Goal: Task Accomplishment & Management: Use online tool/utility

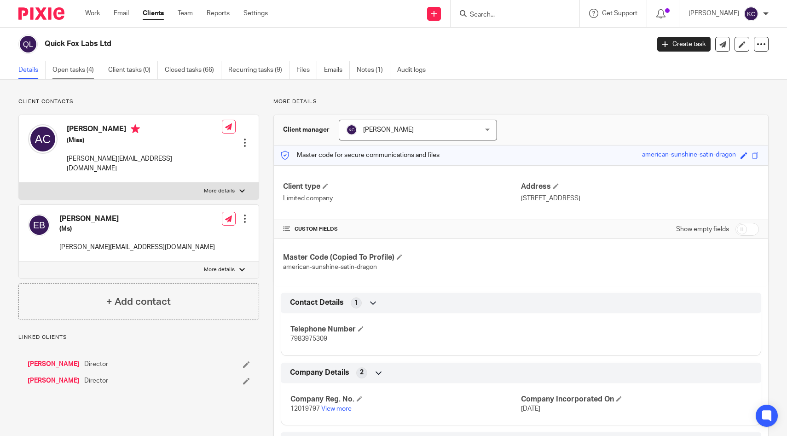
click at [63, 72] on link "Open tasks (4)" at bounding box center [76, 70] width 49 height 18
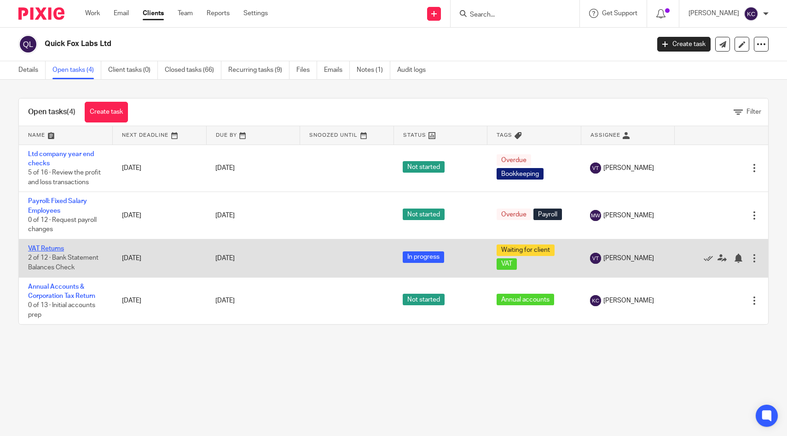
click at [51, 248] on link "VAT Returns" at bounding box center [46, 248] width 36 height 6
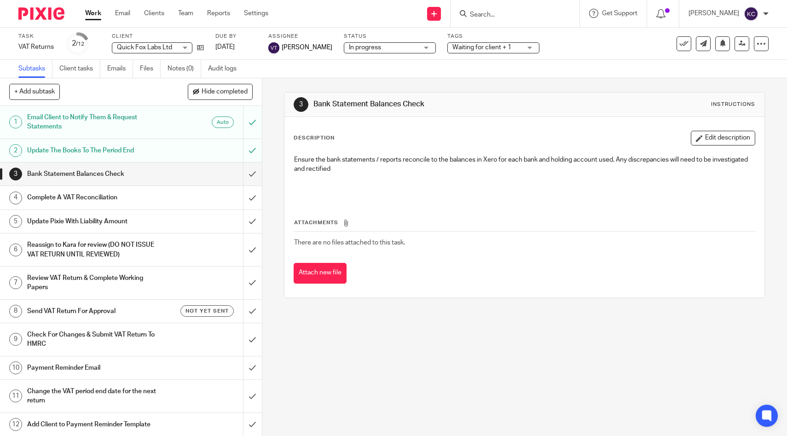
scroll to position [0, 0]
click at [503, 11] on input "Search" at bounding box center [510, 15] width 83 height 8
